Goal: Communication & Community: Answer question/provide support

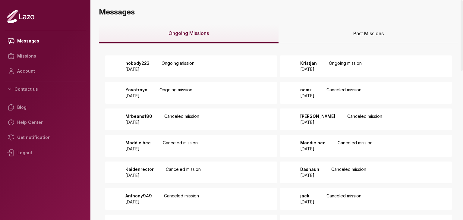
click at [175, 65] on p "Ongoing mission" at bounding box center [178, 66] width 33 height 12
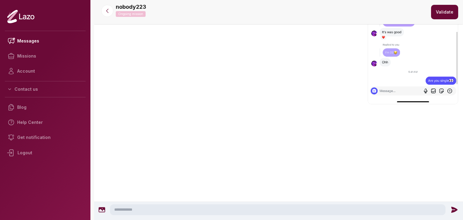
scroll to position [1535, 0]
click at [210, 209] on textarea at bounding box center [277, 209] width 335 height 11
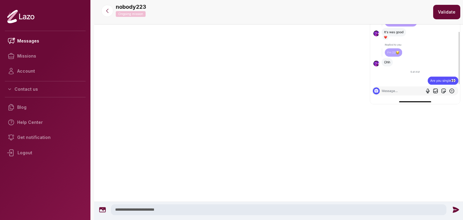
type textarea "**********"
click at [453, 209] on icon at bounding box center [455, 210] width 6 height 6
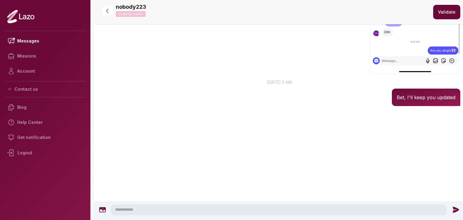
scroll to position [1693, 0]
click at [106, 10] on icon at bounding box center [107, 11] width 6 height 6
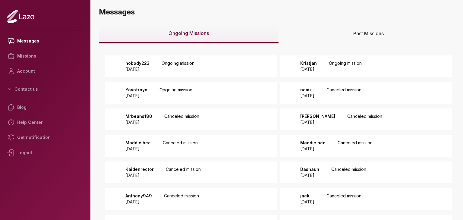
click at [317, 64] on p "Kristjan" at bounding box center [308, 63] width 17 height 6
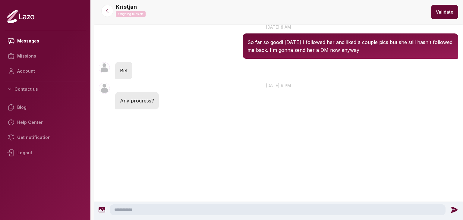
scroll to position [305, 0]
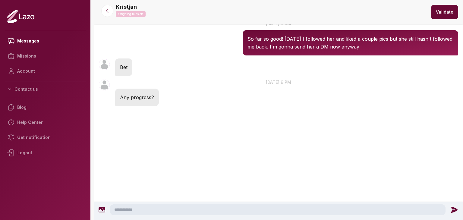
click at [186, 212] on textarea at bounding box center [277, 209] width 335 height 11
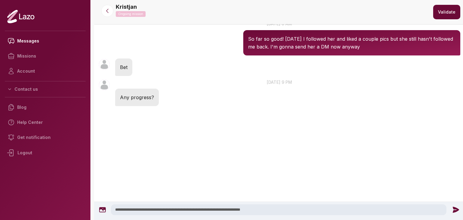
type textarea "**********"
click at [452, 210] on icon at bounding box center [455, 210] width 6 height 6
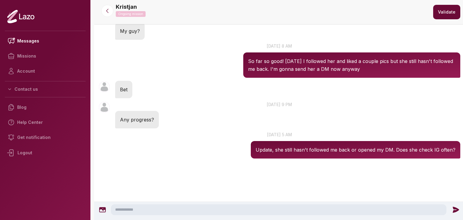
scroll to position [271, 0]
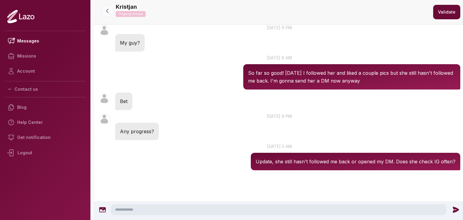
click at [109, 11] on icon at bounding box center [107, 11] width 6 height 6
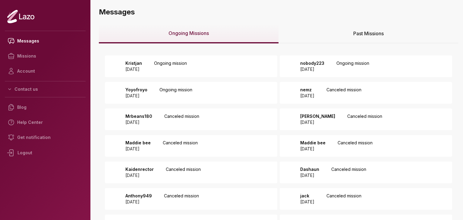
click at [240, 88] on div "Yoyofroyo [DATE] Ongoing mission" at bounding box center [191, 93] width 172 height 22
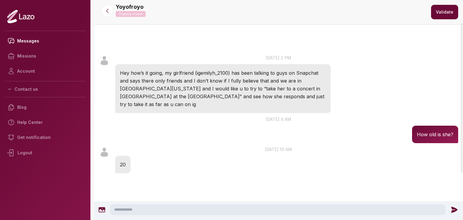
click at [279, 175] on div at bounding box center [278, 199] width 369 height 48
click at [269, 212] on textarea at bounding box center [277, 209] width 335 height 11
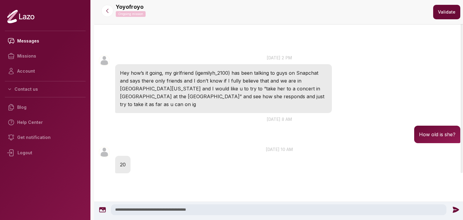
type textarea "**********"
click at [456, 209] on icon at bounding box center [455, 210] width 6 height 6
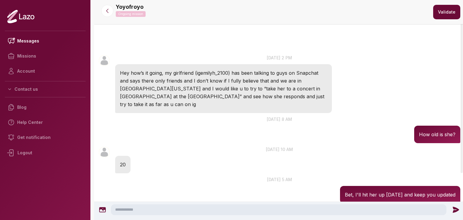
scroll to position [25, 0]
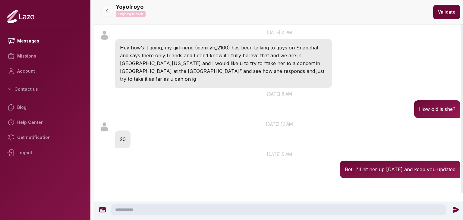
click at [106, 12] on icon at bounding box center [107, 11] width 6 height 6
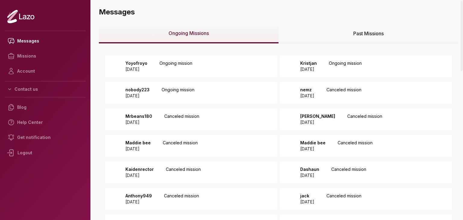
click at [325, 34] on div "Past Missions" at bounding box center [368, 33] width 180 height 19
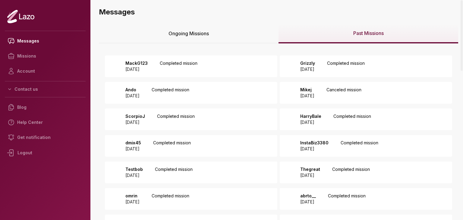
click at [184, 30] on span "Ongoing Missions" at bounding box center [188, 33] width 40 height 7
